Goal: Find specific page/section: Find specific page/section

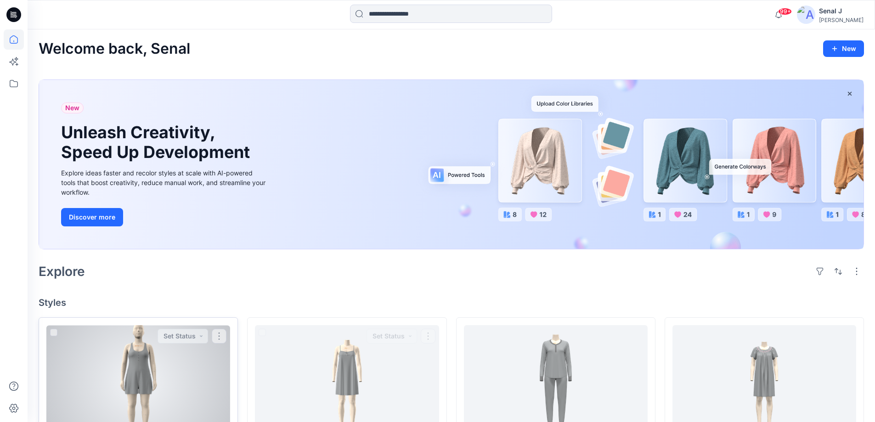
drag, startPoint x: 220, startPoint y: 349, endPoint x: 197, endPoint y: 355, distance: 24.7
drag, startPoint x: 197, startPoint y: 355, endPoint x: 356, endPoint y: 277, distance: 177.1
click at [356, 277] on div "Explore" at bounding box center [451, 271] width 825 height 22
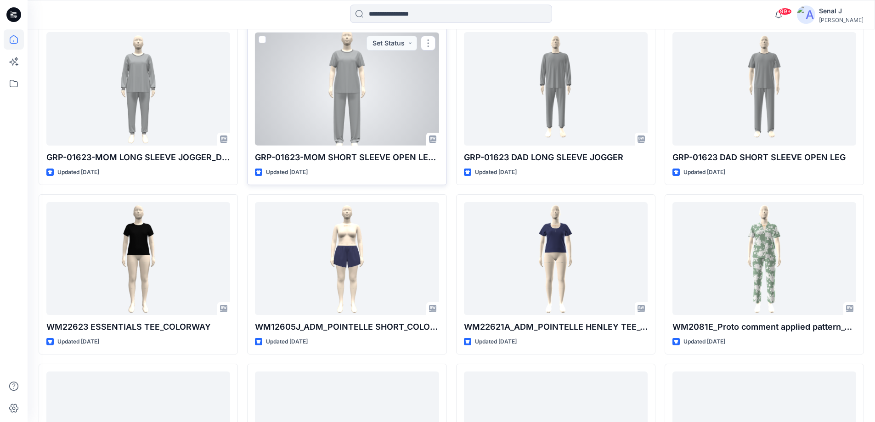
scroll to position [1315, 0]
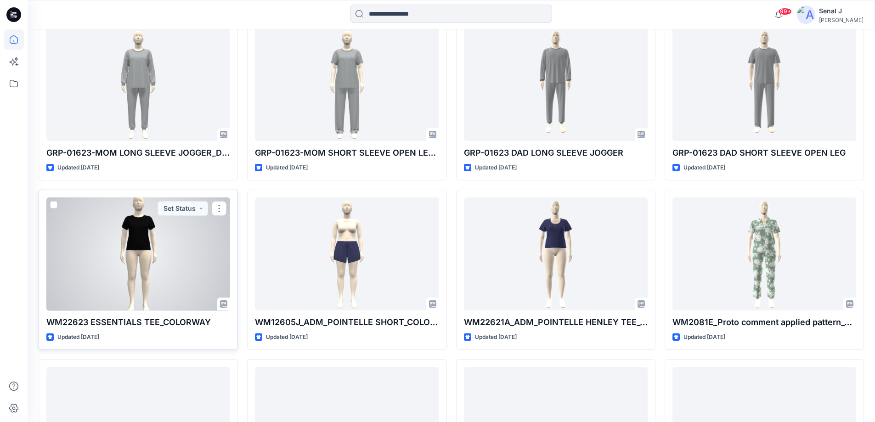
click at [169, 254] on div at bounding box center [138, 254] width 184 height 113
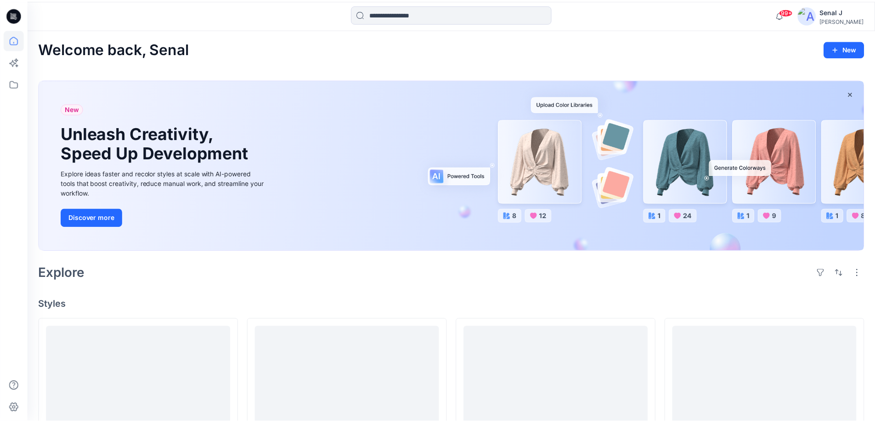
scroll to position [1315, 0]
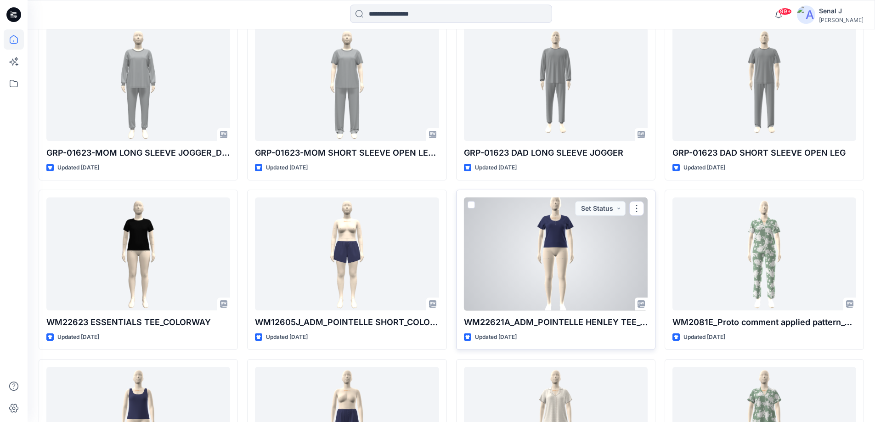
click at [535, 243] on div at bounding box center [556, 254] width 184 height 113
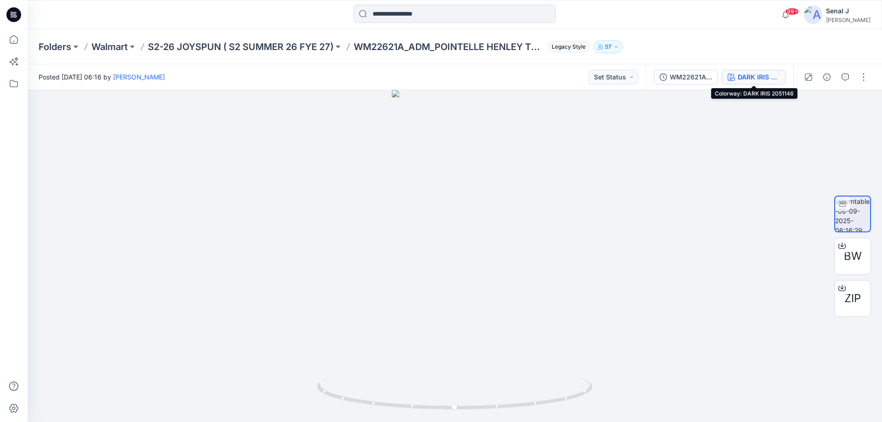
click at [751, 78] on div "DARK IRIS 2051146" at bounding box center [759, 77] width 42 height 10
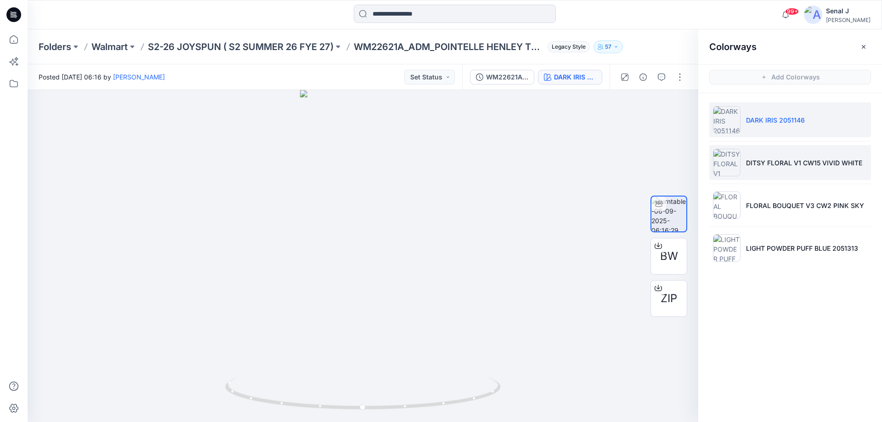
click at [781, 158] on p "DITSY FLORAL V1 CW15 VIVID WHITE" at bounding box center [804, 163] width 116 height 10
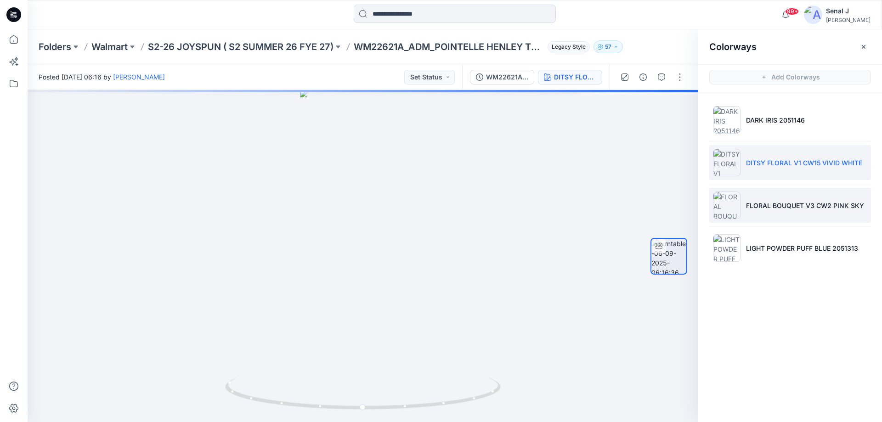
click at [782, 204] on p "FLORAL BOUQUET V3 CW2 PINK SKY" at bounding box center [805, 206] width 118 height 10
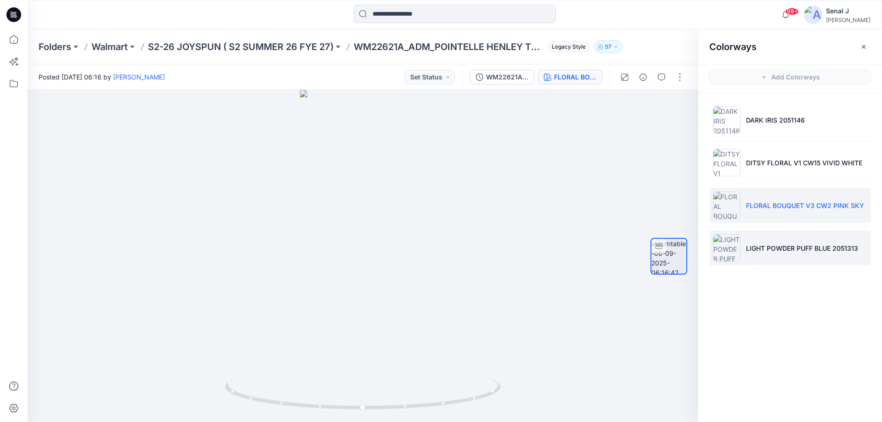
click at [766, 247] on p "LIGHT POWDER PUFF BLUE 2051313" at bounding box center [802, 248] width 112 height 10
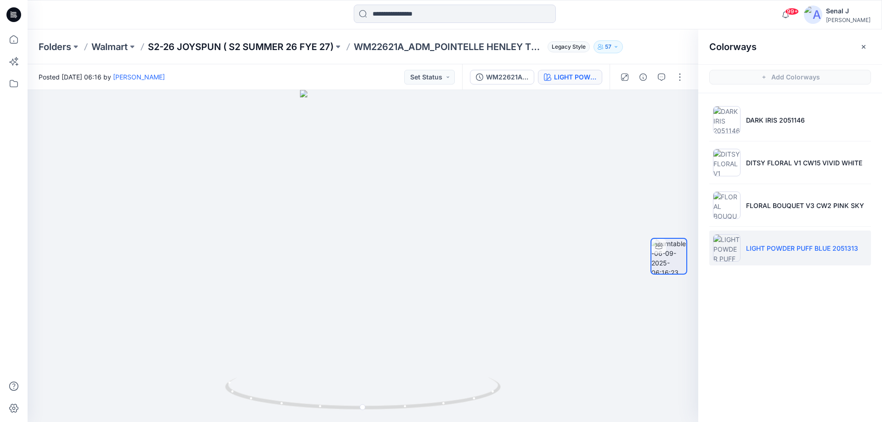
click at [269, 44] on p "S2-26 JOYSPUN ( S2 SUMMER 26 FYE 27)" at bounding box center [241, 46] width 186 height 13
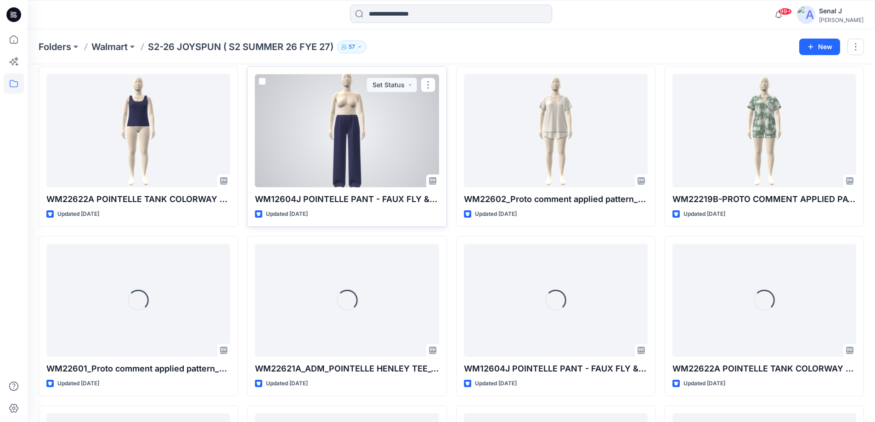
scroll to position [408, 0]
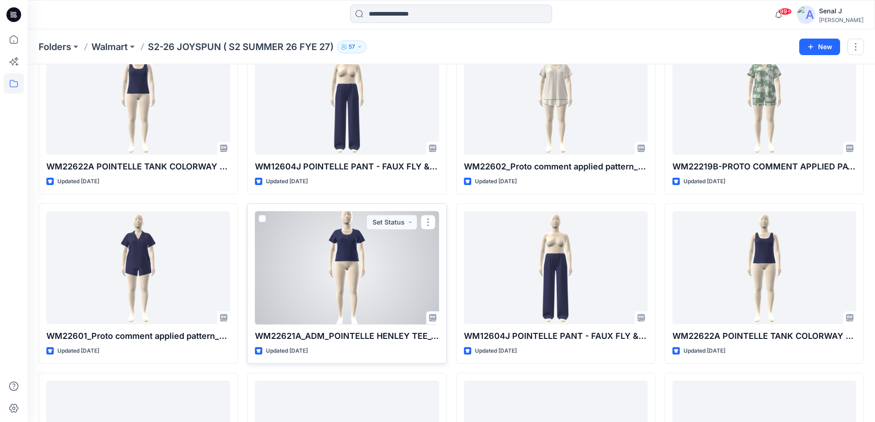
click at [374, 273] on div at bounding box center [347, 267] width 184 height 113
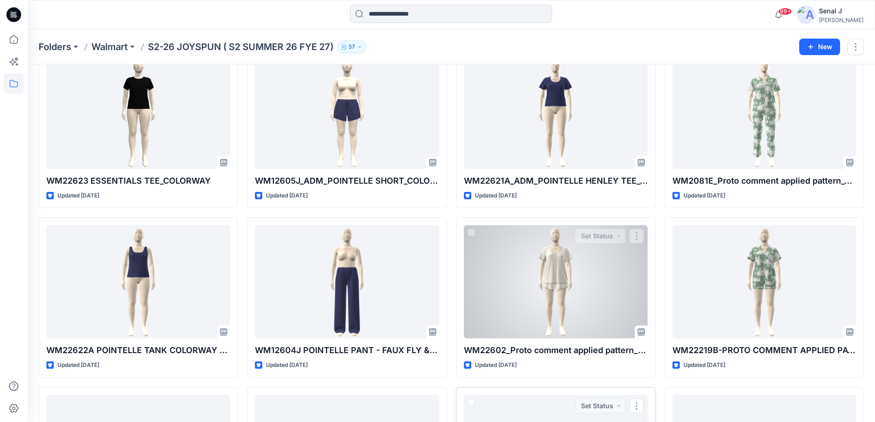
scroll to position [164, 0]
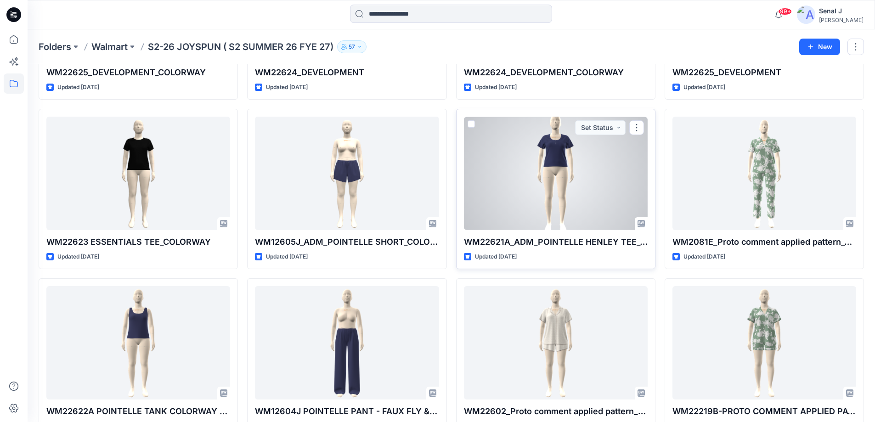
click at [565, 198] on div at bounding box center [556, 173] width 184 height 113
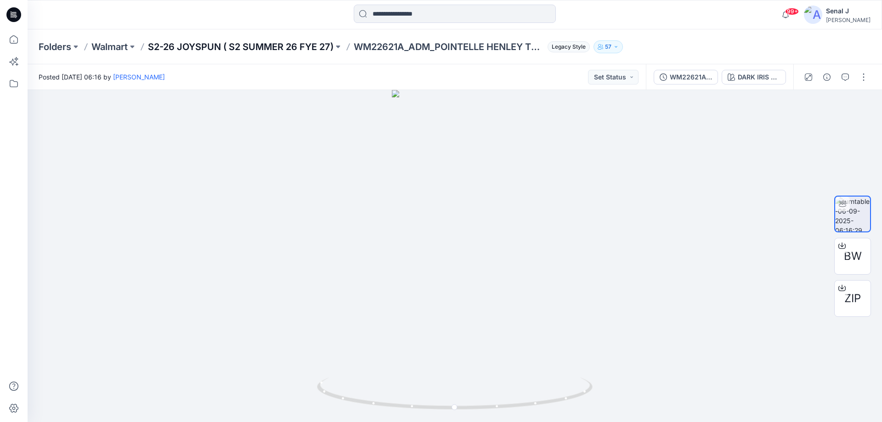
click at [262, 45] on p "S2-26 JOYSPUN ( S2 SUMMER 26 FYE 27)" at bounding box center [241, 46] width 186 height 13
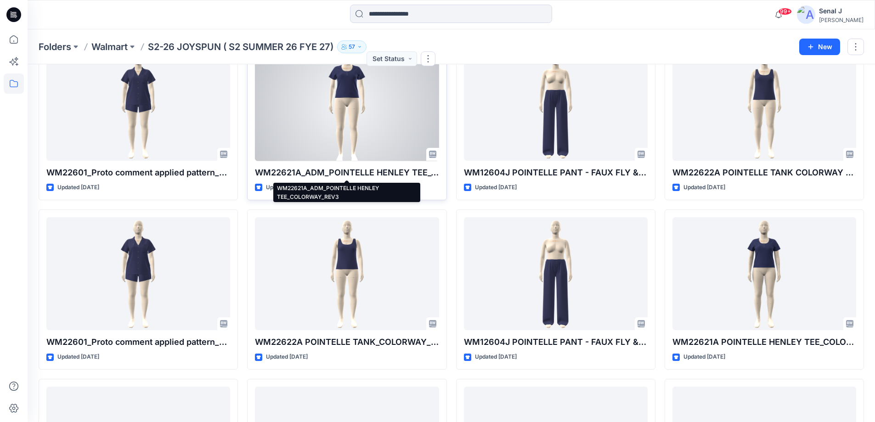
scroll to position [551, 0]
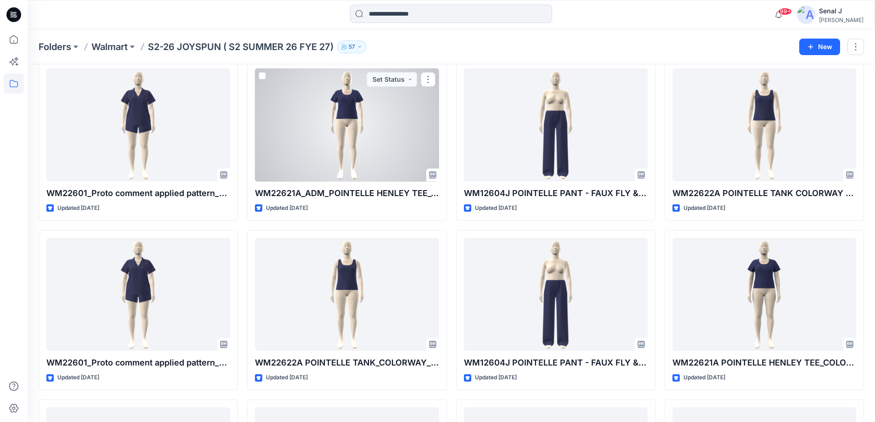
click at [337, 132] on div at bounding box center [347, 124] width 184 height 113
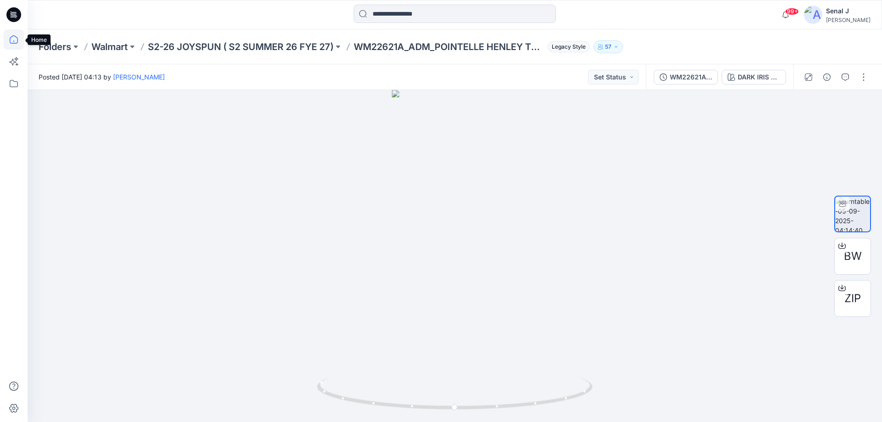
click at [10, 37] on icon at bounding box center [14, 39] width 20 height 20
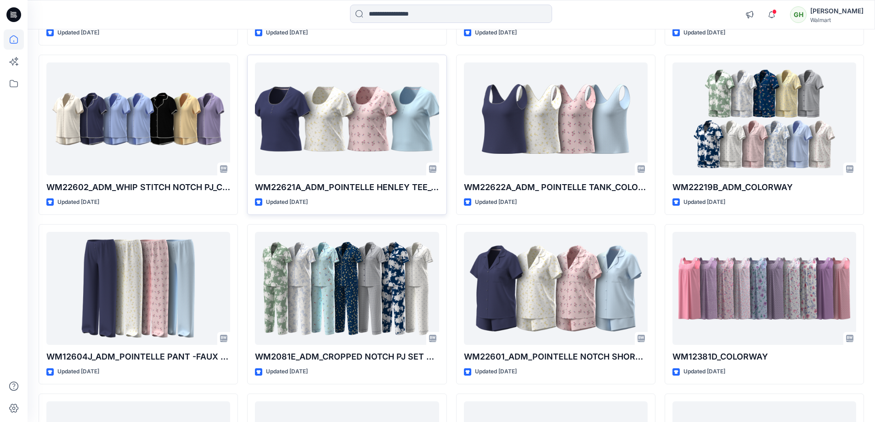
scroll to position [924, 0]
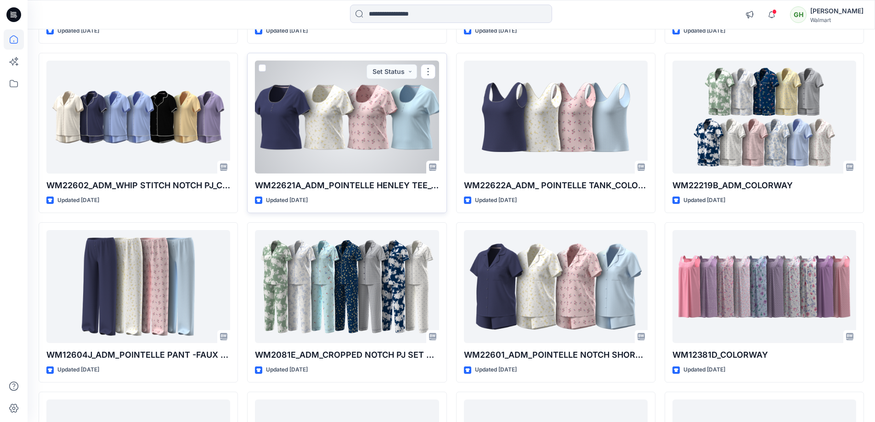
click at [333, 127] on div at bounding box center [347, 117] width 184 height 113
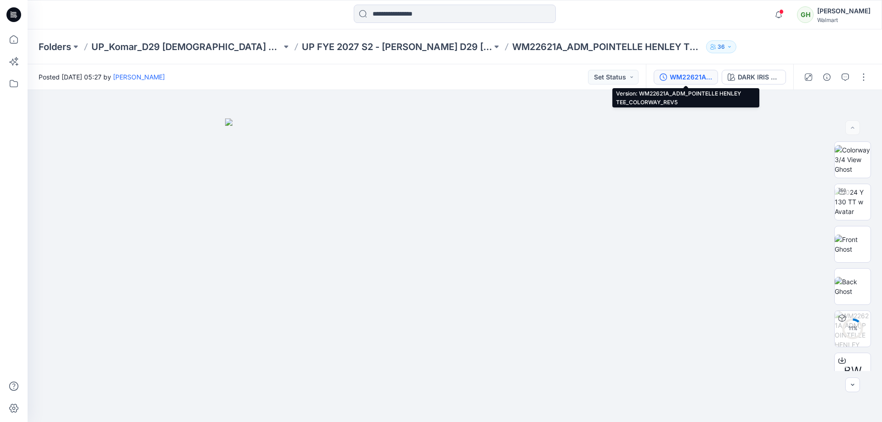
click at [672, 76] on div "WM22621A_ADM_POINTELLE HENLEY TEE_COLORWAY_REV5" at bounding box center [691, 77] width 42 height 10
